Goal: Information Seeking & Learning: Learn about a topic

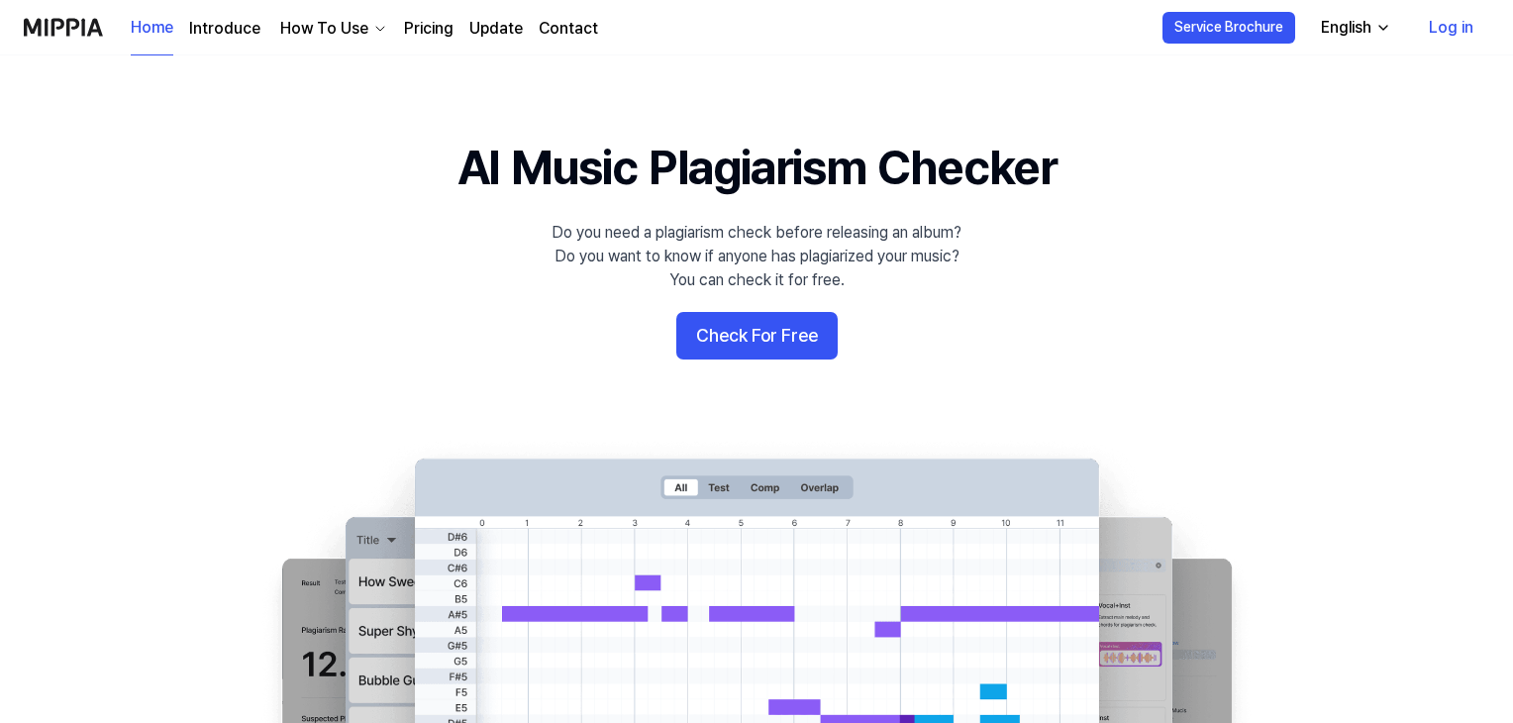
click at [726, 326] on button "Check For Free" at bounding box center [756, 336] width 161 height 48
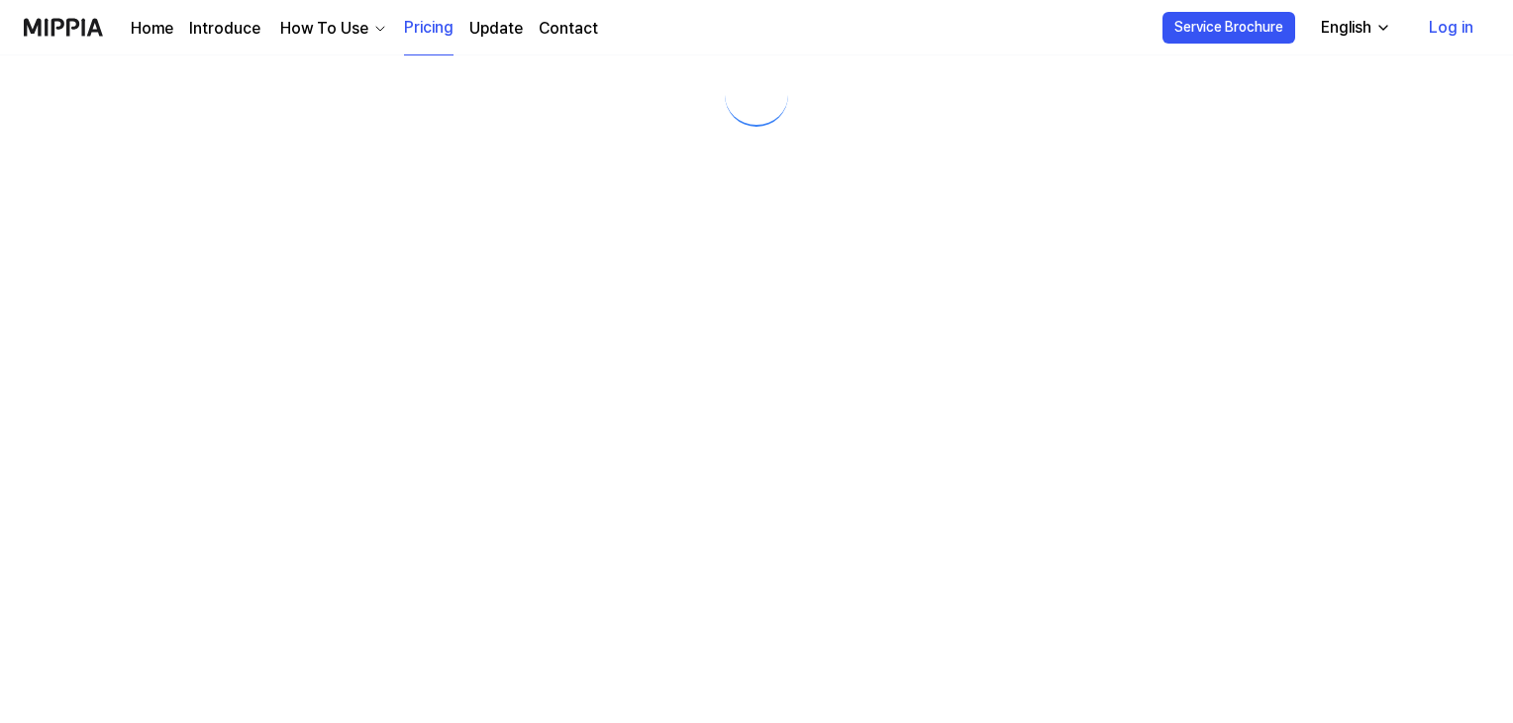
click at [78, 27] on img at bounding box center [63, 27] width 79 height 54
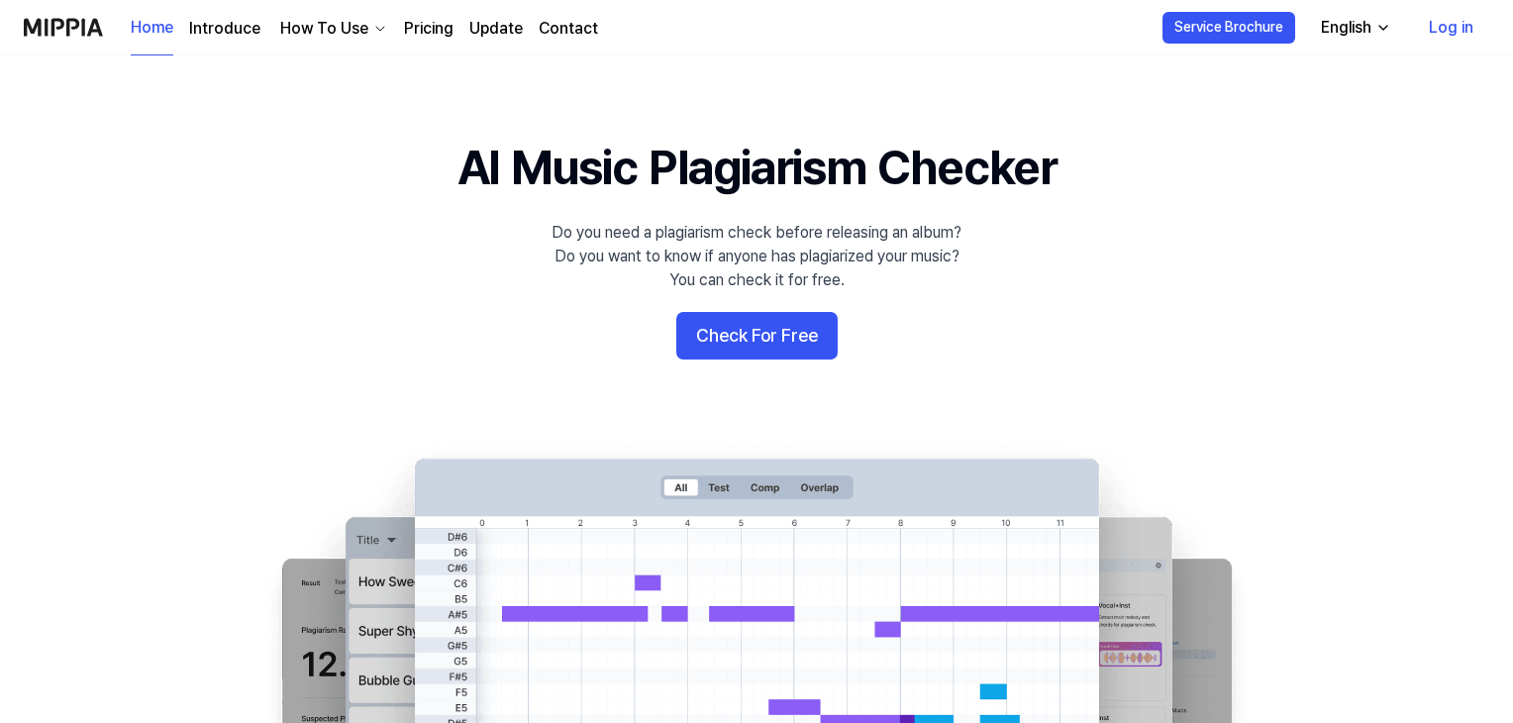
click at [78, 27] on img at bounding box center [63, 27] width 79 height 54
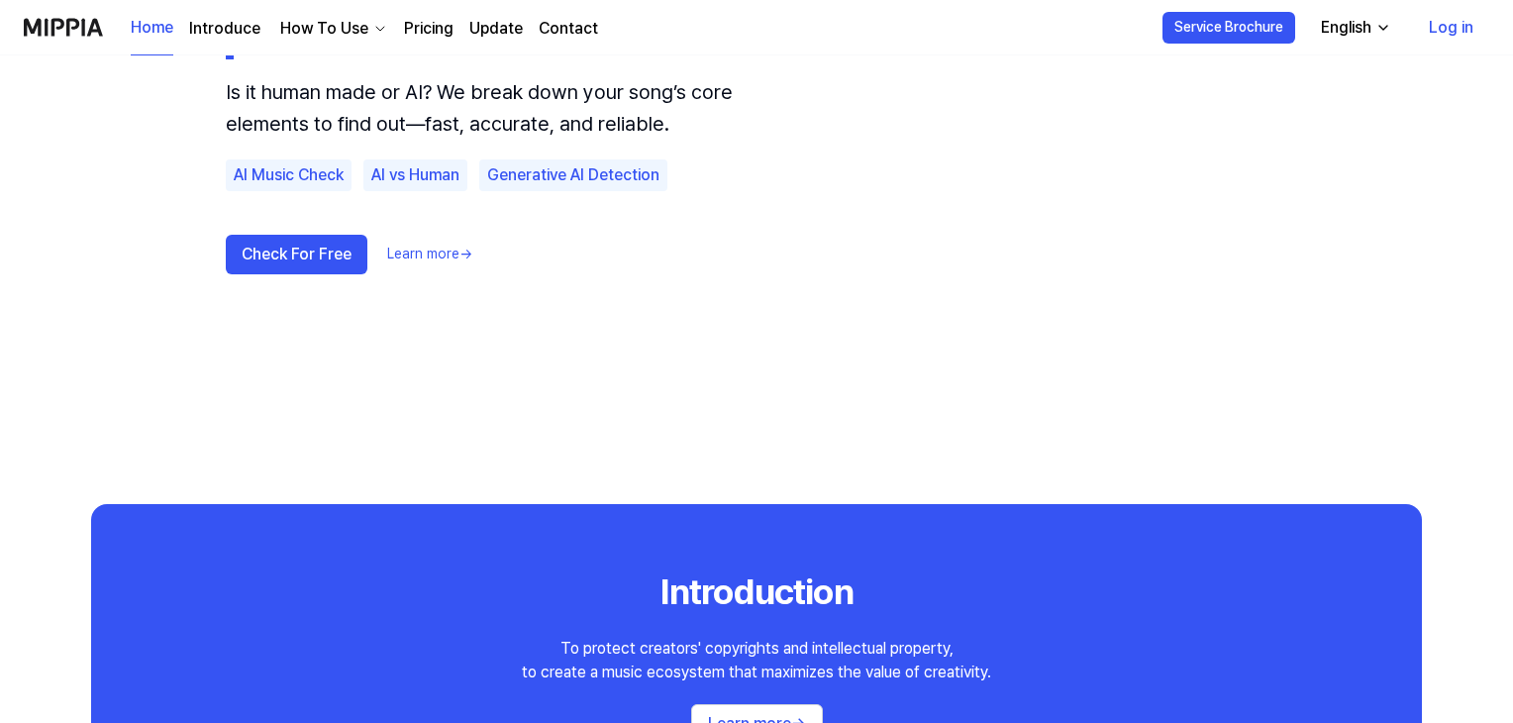
scroll to position [1716, 0]
